Goal: Complete application form: Complete application form

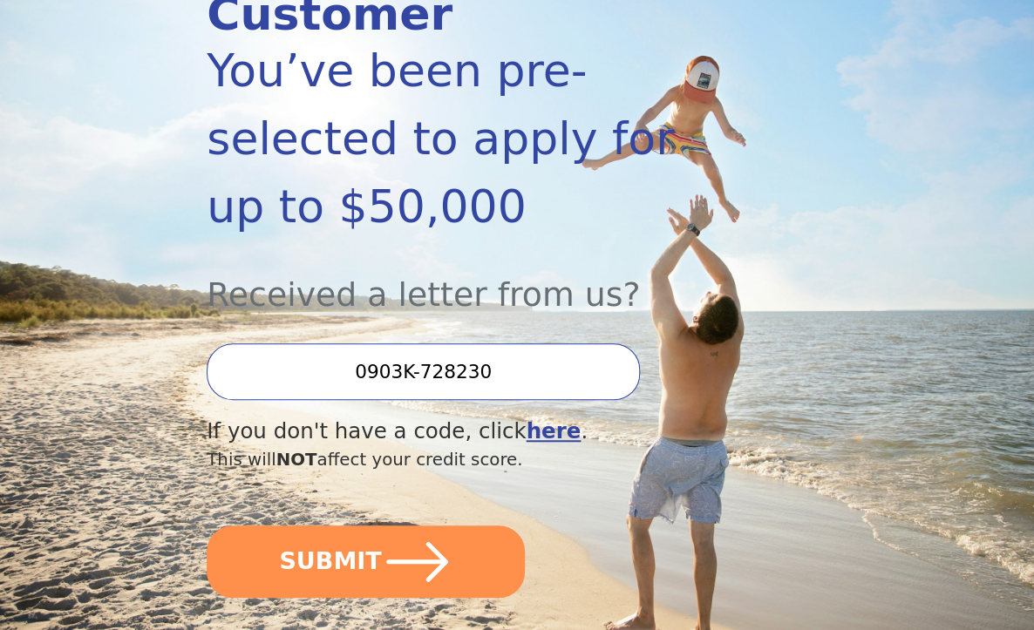
scroll to position [326, 0]
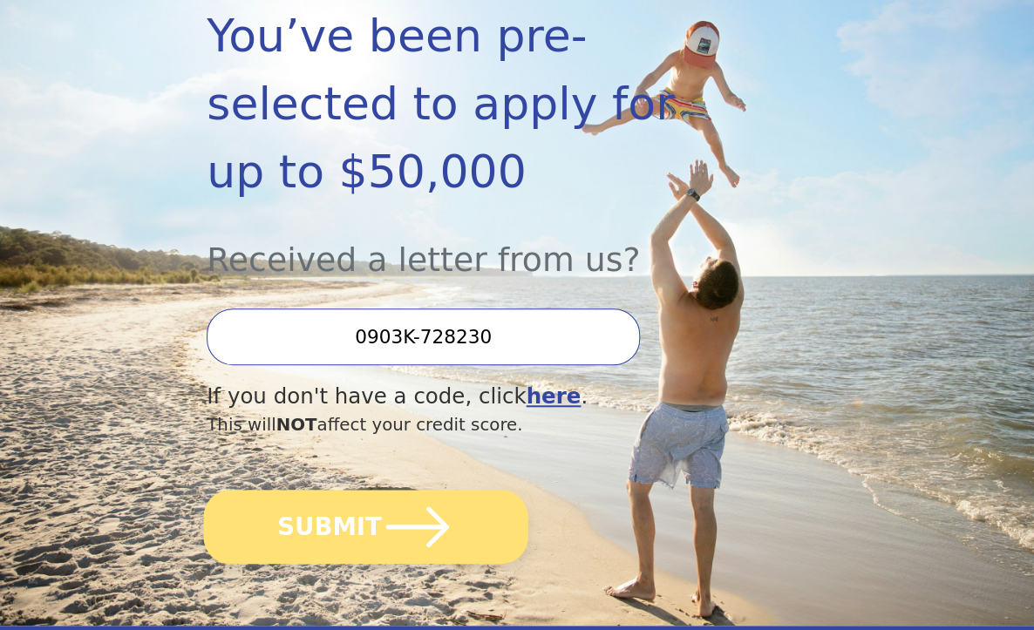
click at [317, 490] on button "SUBMIT" at bounding box center [366, 527] width 324 height 74
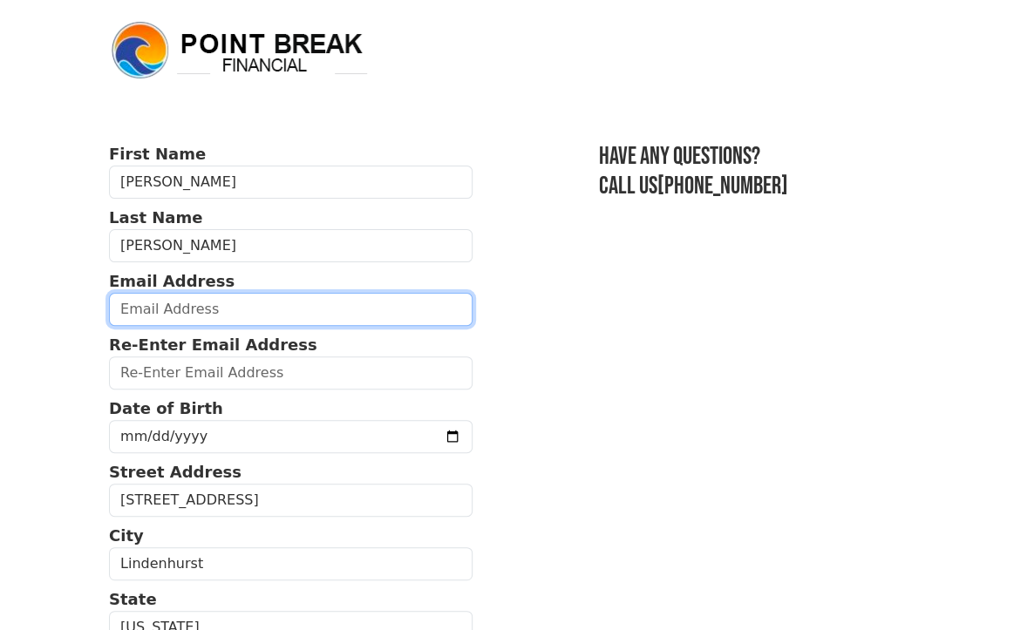
click at [323, 305] on input "email" at bounding box center [291, 309] width 364 height 33
type input "[EMAIL_ADDRESS][DOMAIN_NAME]"
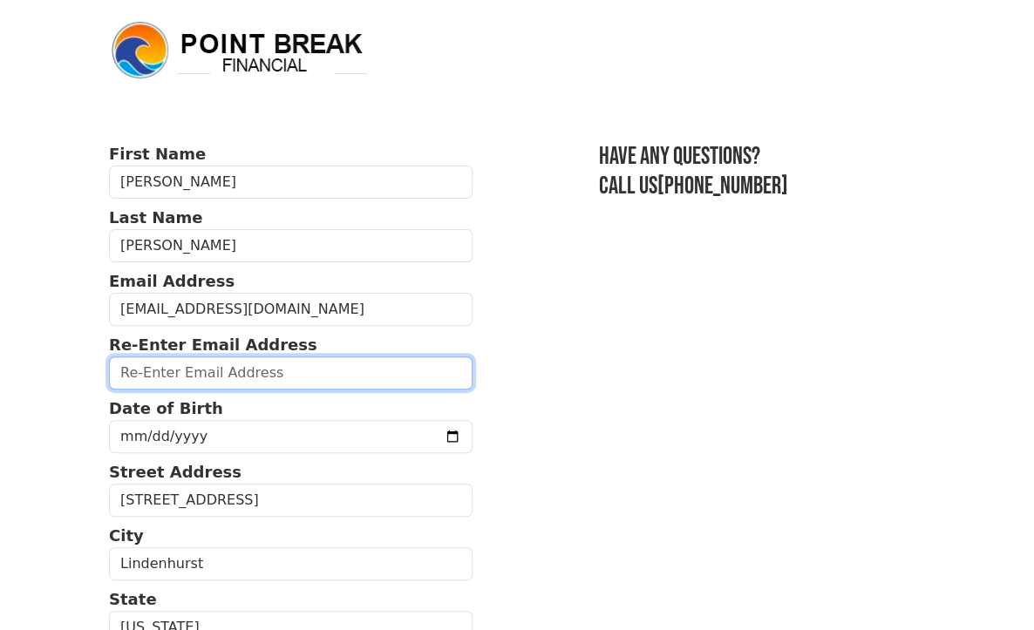
click at [226, 373] on input "email" at bounding box center [291, 373] width 364 height 33
type input "L"
type input "[EMAIL_ADDRESS][DOMAIN_NAME]"
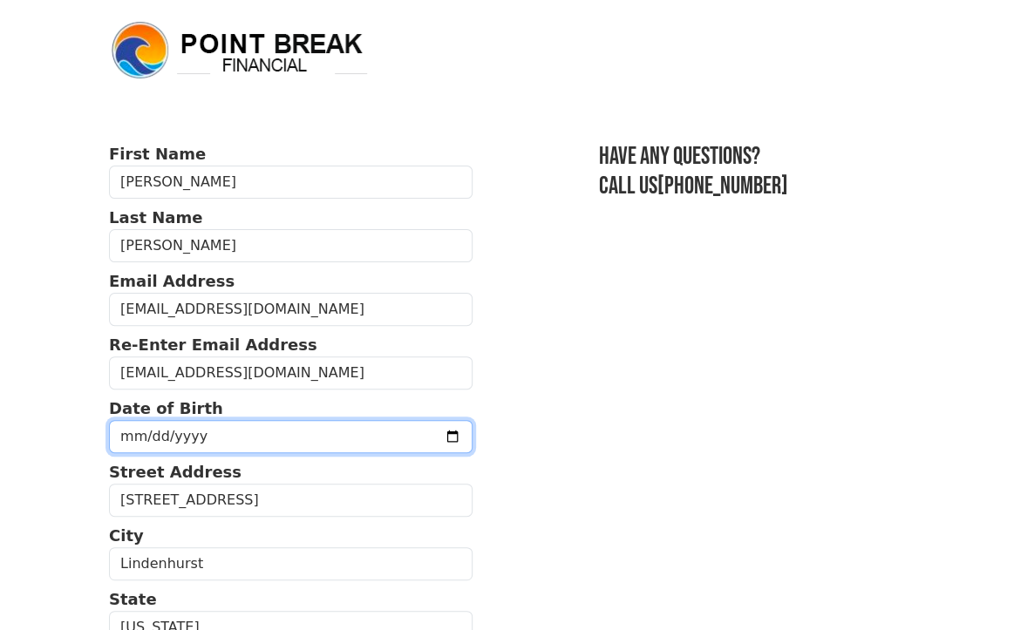
click at [137, 441] on input "date" at bounding box center [291, 436] width 364 height 33
type input "[DATE]"
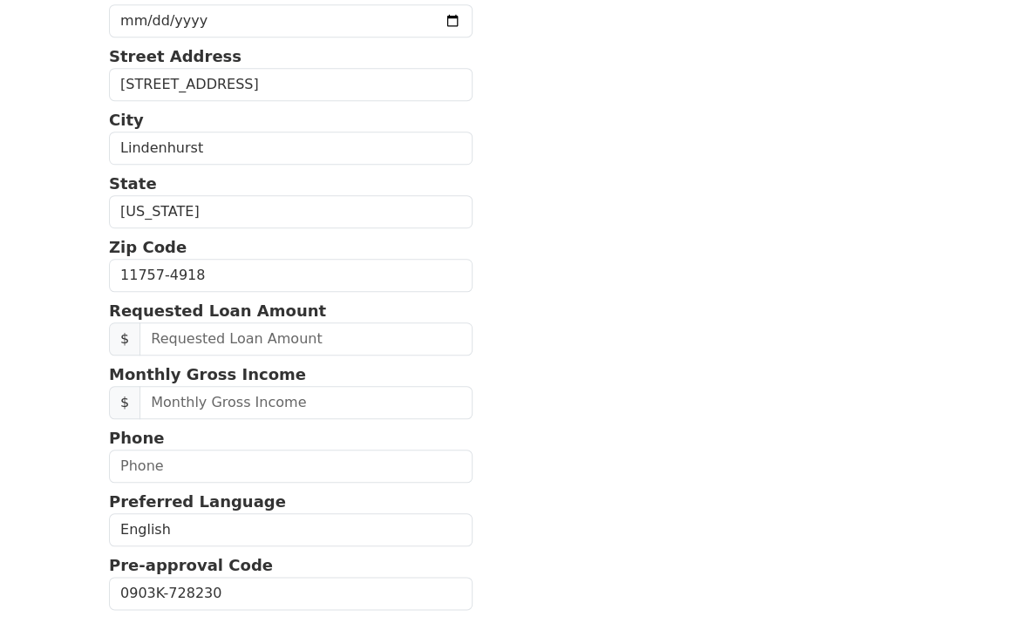
scroll to position [488, 0]
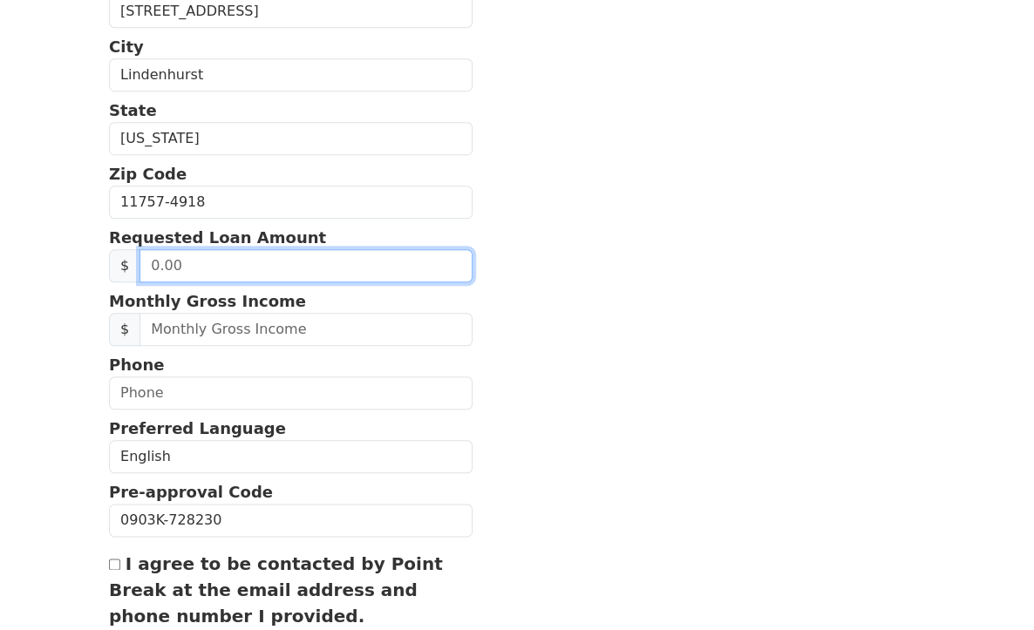
click at [211, 265] on input "text" at bounding box center [305, 266] width 333 height 33
type input "5.00"
click at [516, 300] on section "First Name [PERSON_NAME] Last Name [PERSON_NAME] Email Address [EMAIL_ADDRESS][…" at bounding box center [517, 203] width 816 height 1099
click at [139, 267] on input "50.00" at bounding box center [305, 266] width 333 height 33
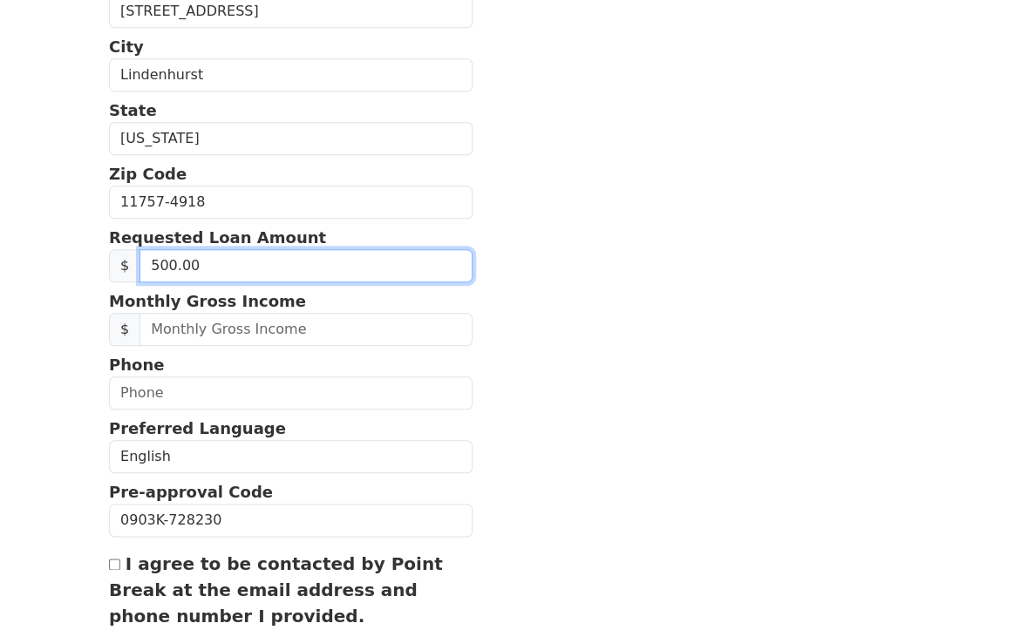
type input "5,000.00"
click at [619, 228] on section "First Name [PERSON_NAME] Last Name [PERSON_NAME] Email Address [EMAIL_ADDRESS][…" at bounding box center [517, 203] width 816 height 1099
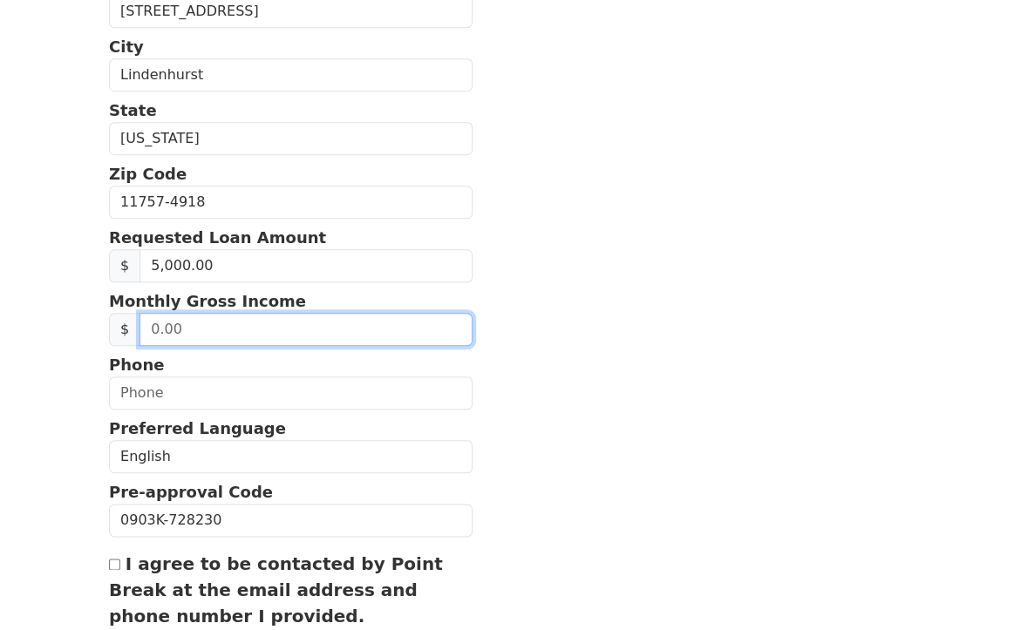
click at [265, 321] on input "text" at bounding box center [305, 330] width 333 height 33
type input "3,400.00"
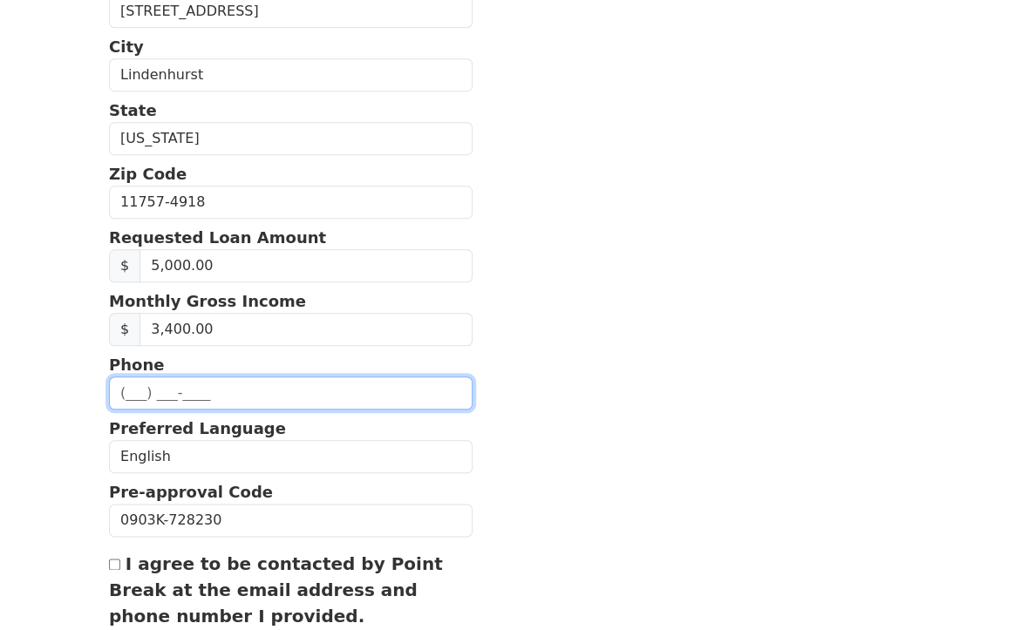
click at [303, 380] on input "text" at bounding box center [291, 394] width 364 height 33
type input "[PHONE_NUMBER]"
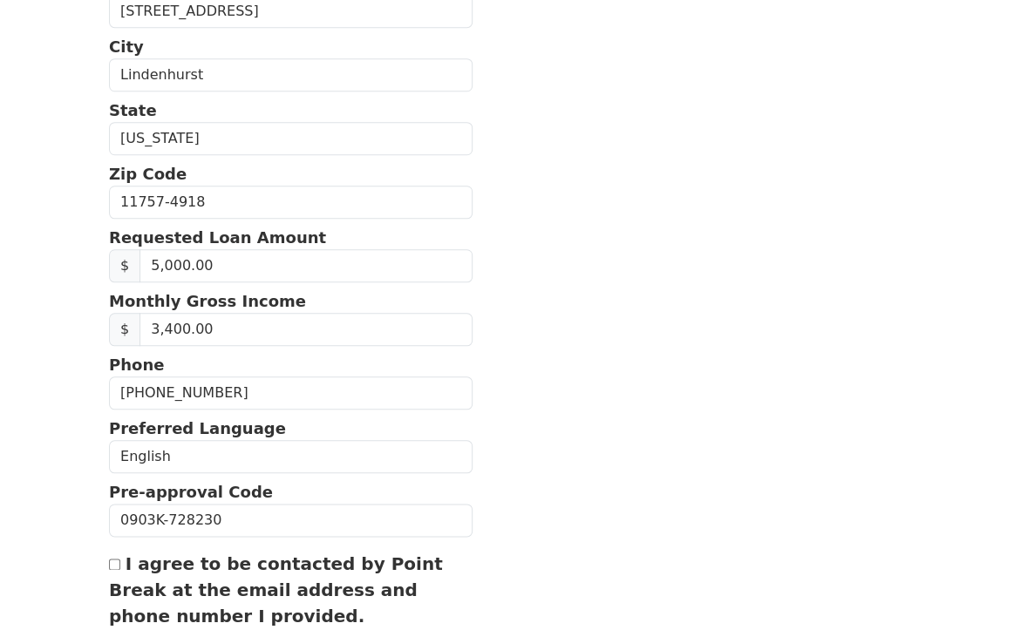
click at [667, 405] on section "First Name [PERSON_NAME] Last Name [PERSON_NAME] Email Address [EMAIL_ADDRESS][…" at bounding box center [517, 203] width 816 height 1099
click at [925, 153] on section "First Name [PERSON_NAME] Last Name [PERSON_NAME] Email Address [EMAIL_ADDRESS][…" at bounding box center [517, 203] width 816 height 1099
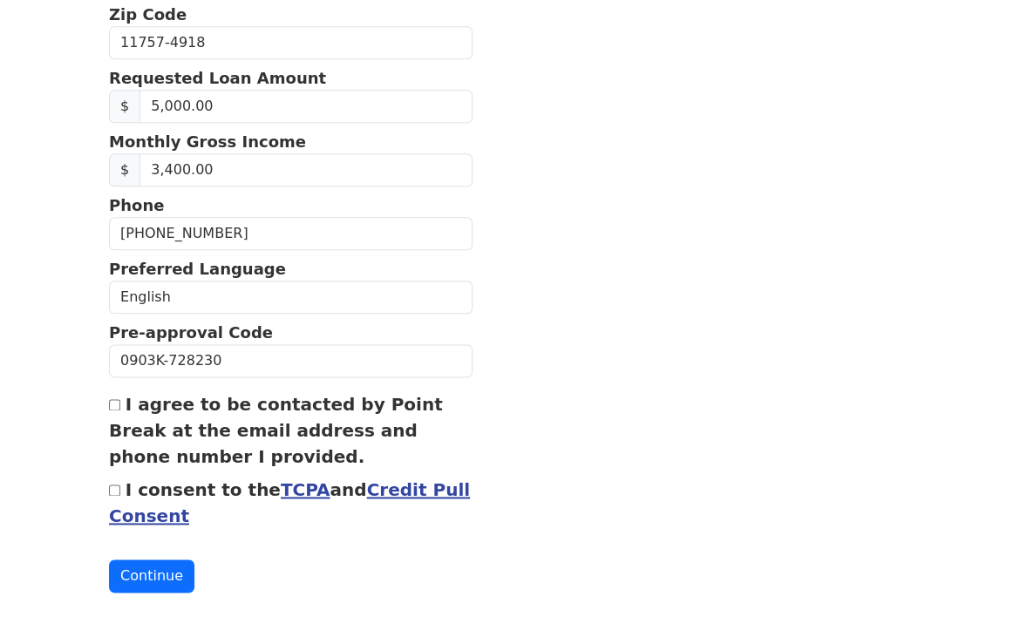
scroll to position [652, 0]
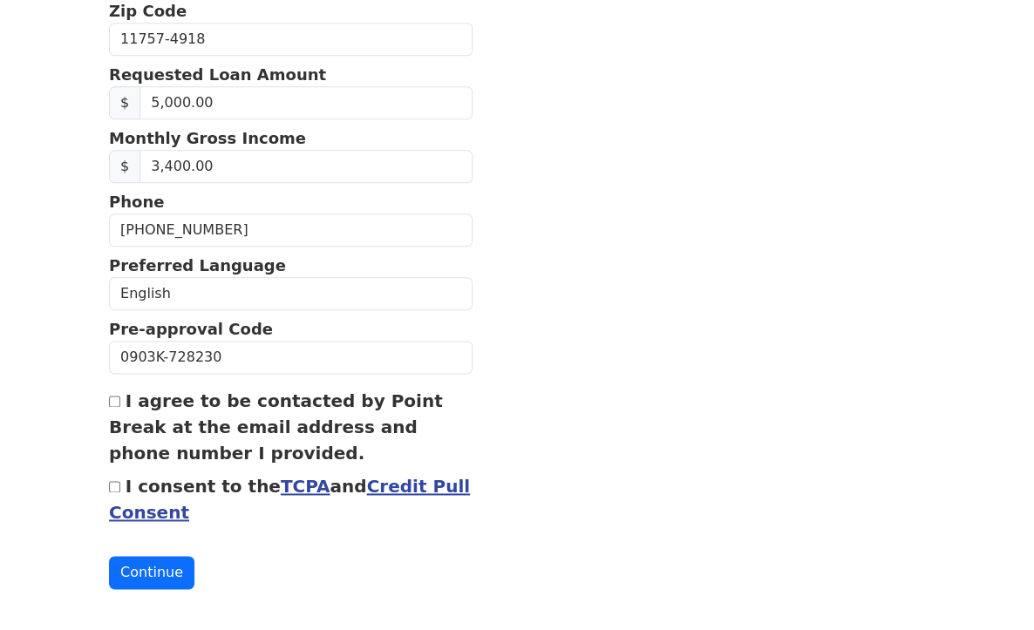
click at [109, 401] on input "I agree to be contacted by Point Break at the email address and phone number I …" at bounding box center [114, 401] width 11 height 11
checkbox input "true"
click at [109, 482] on input "I consent to the TCPA and Credit Pull Consent" at bounding box center [114, 486] width 11 height 11
checkbox input "true"
click at [109, 563] on button "Continue" at bounding box center [151, 572] width 85 height 33
